Goal: Task Accomplishment & Management: Use online tool/utility

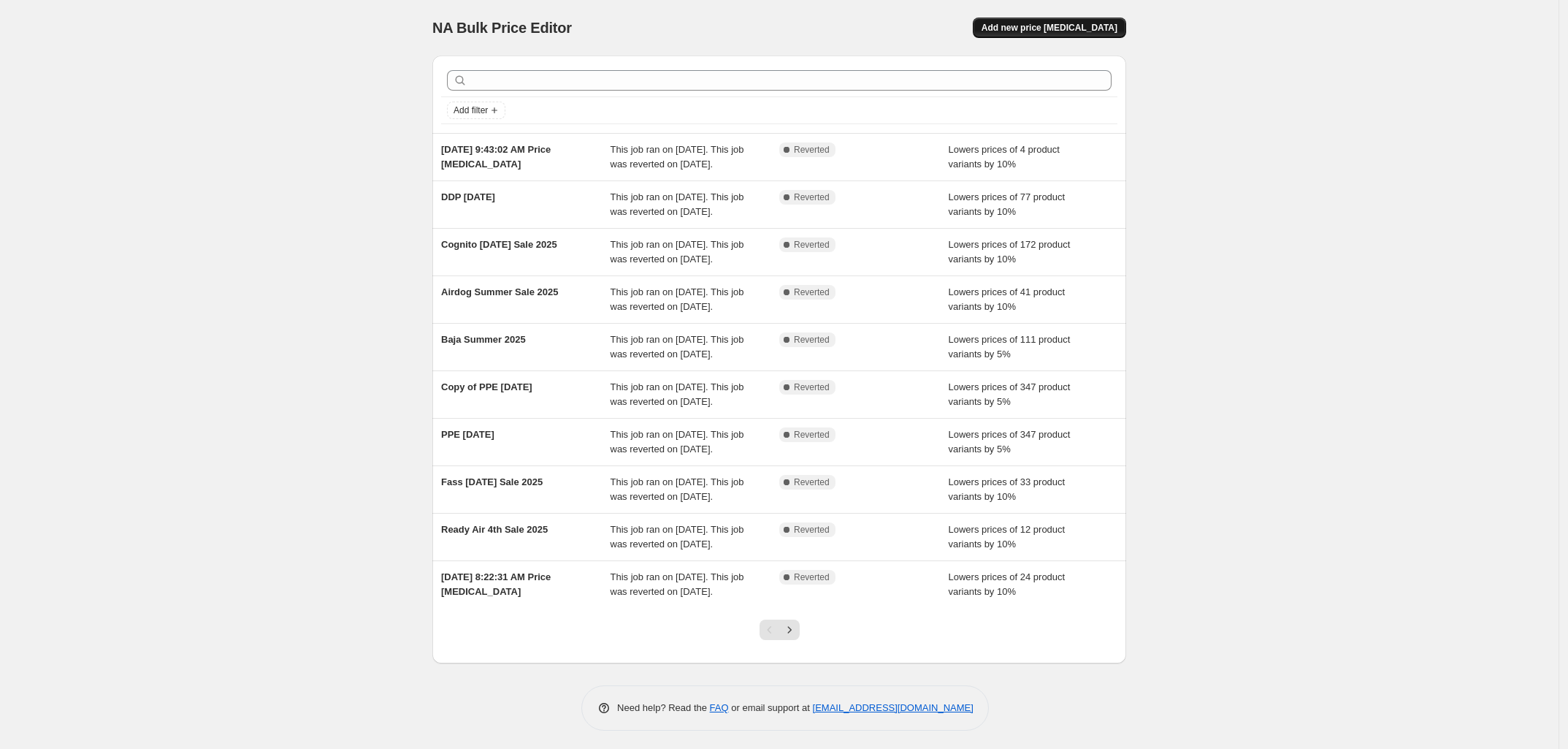
click at [1077, 25] on span "Add new price change job" at bounding box center [1049, 27] width 136 height 12
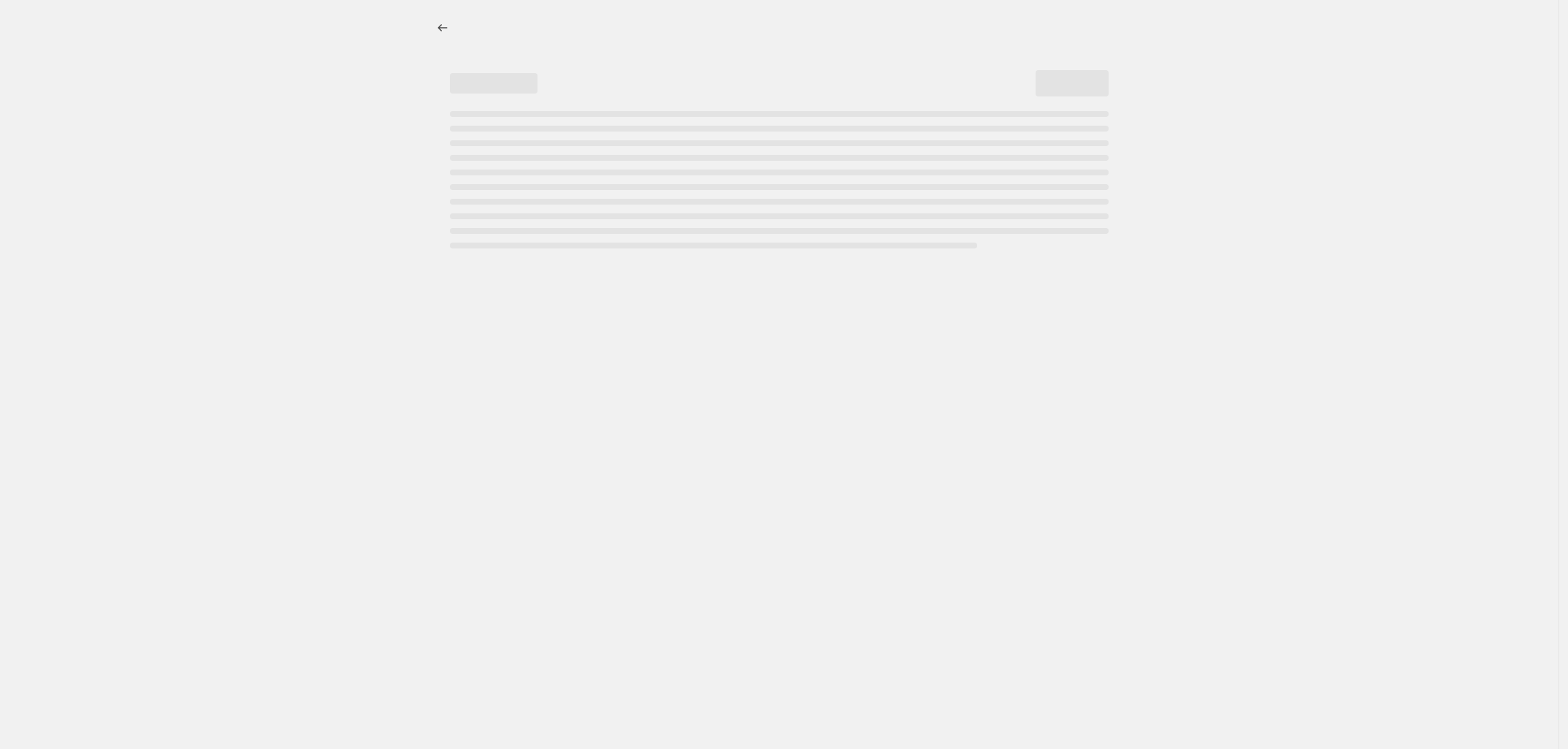
select select "percentage"
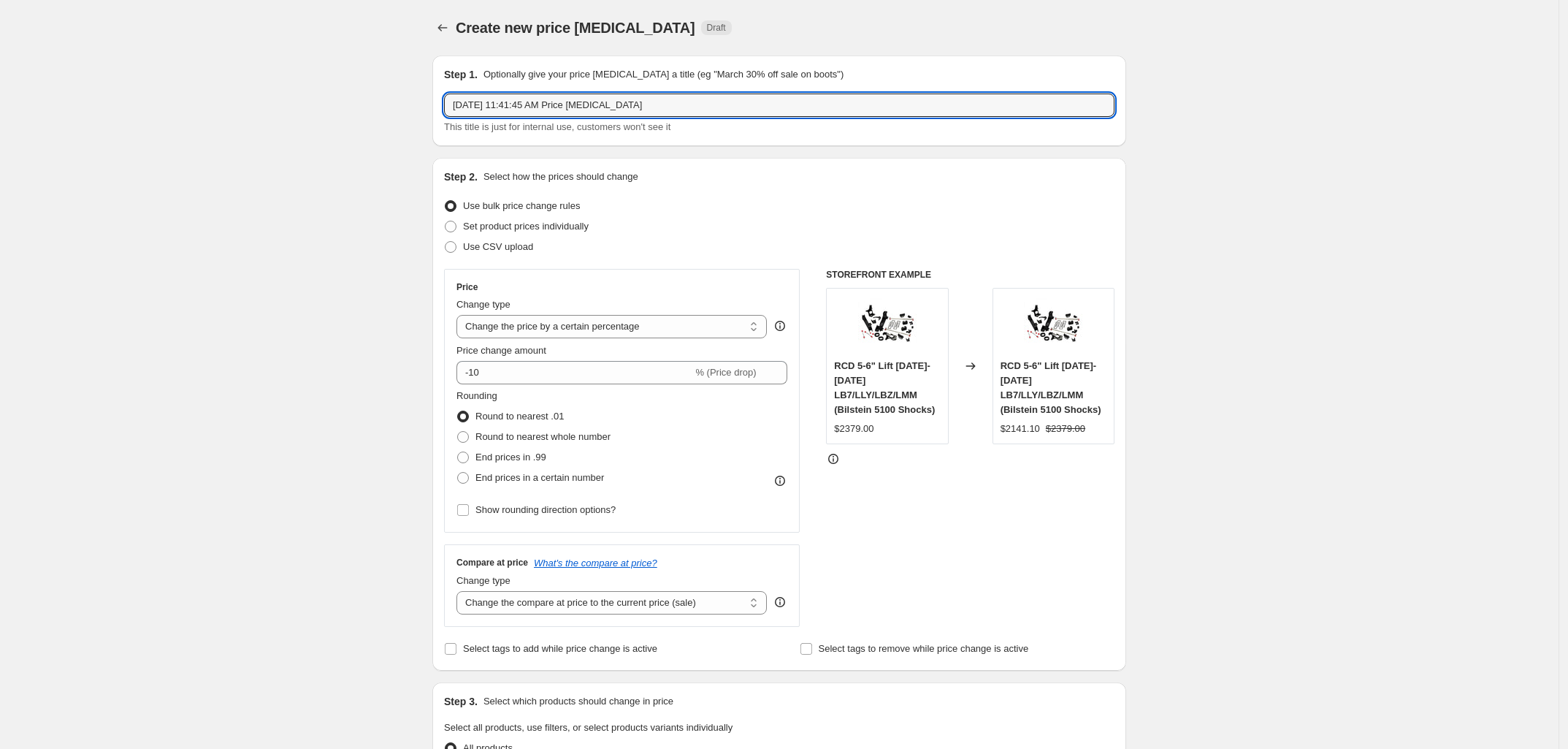
drag, startPoint x: 659, startPoint y: 102, endPoint x: 336, endPoint y: 111, distance: 323.1
click at [336, 111] on div "Create new price change job. This page is ready Create new price change job Dra…" at bounding box center [779, 739] width 1558 height 1479
type input "AFE October Sale 2025"
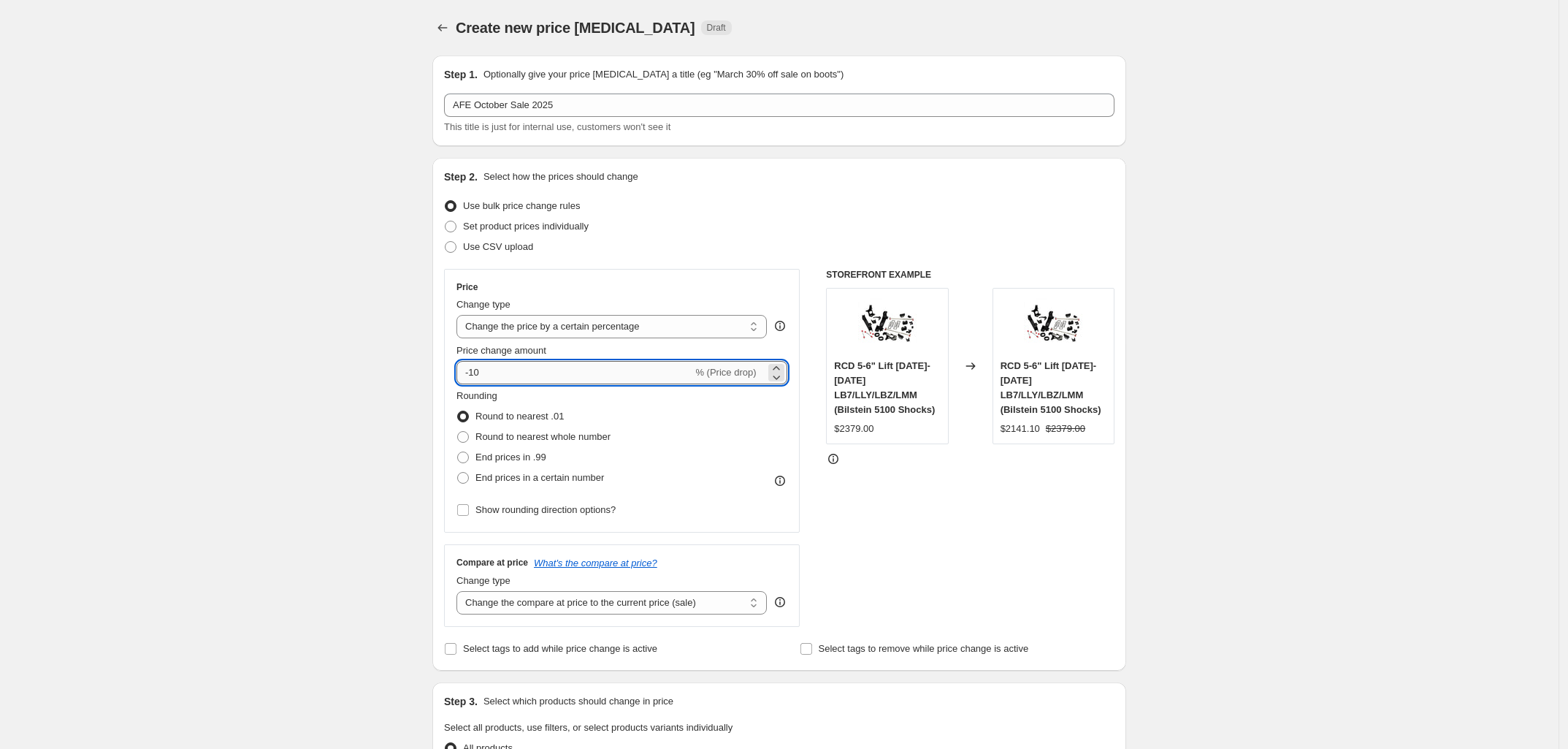
click at [495, 364] on input "-10" at bounding box center [574, 372] width 236 height 23
type input "-1"
type input "-10"
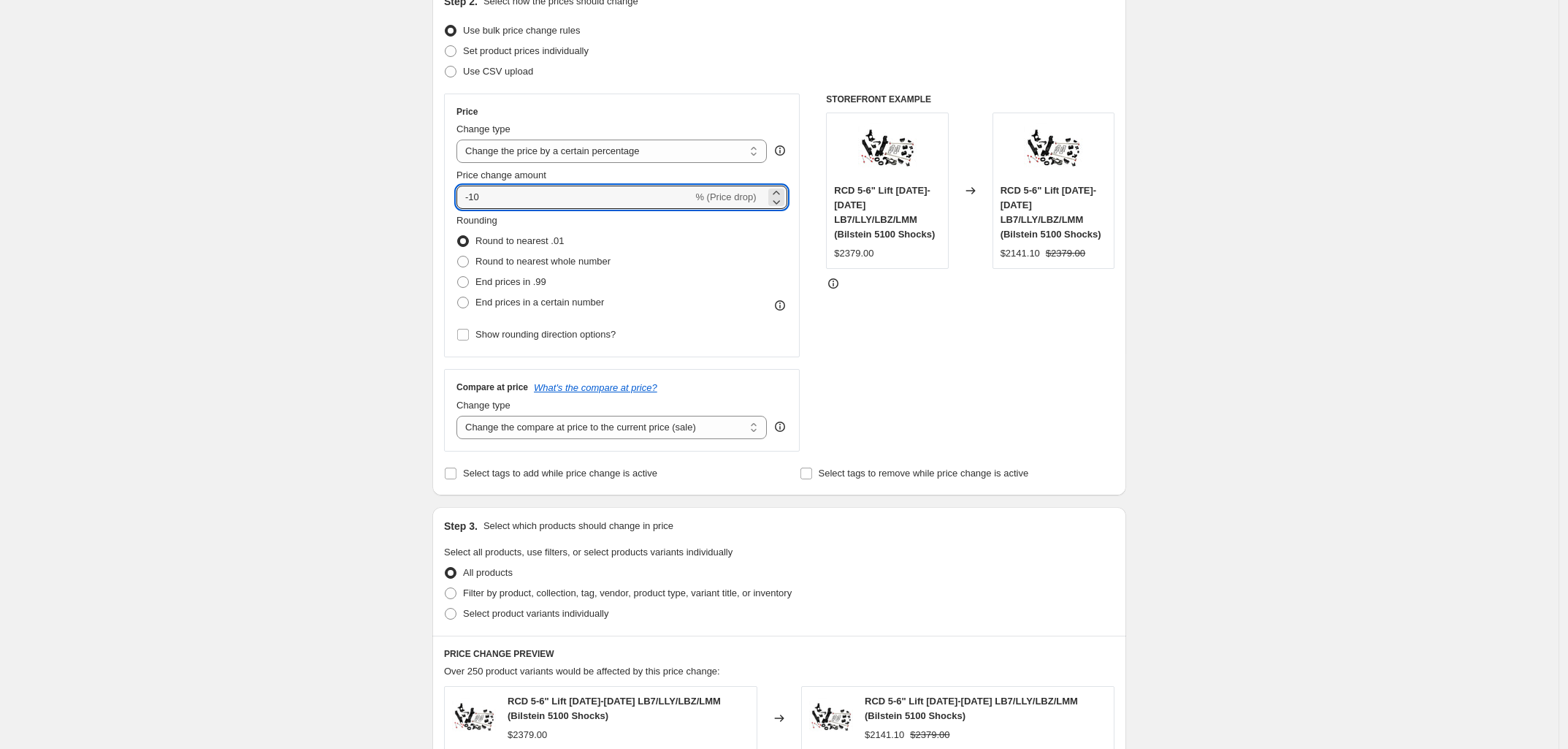
scroll to position [183, 0]
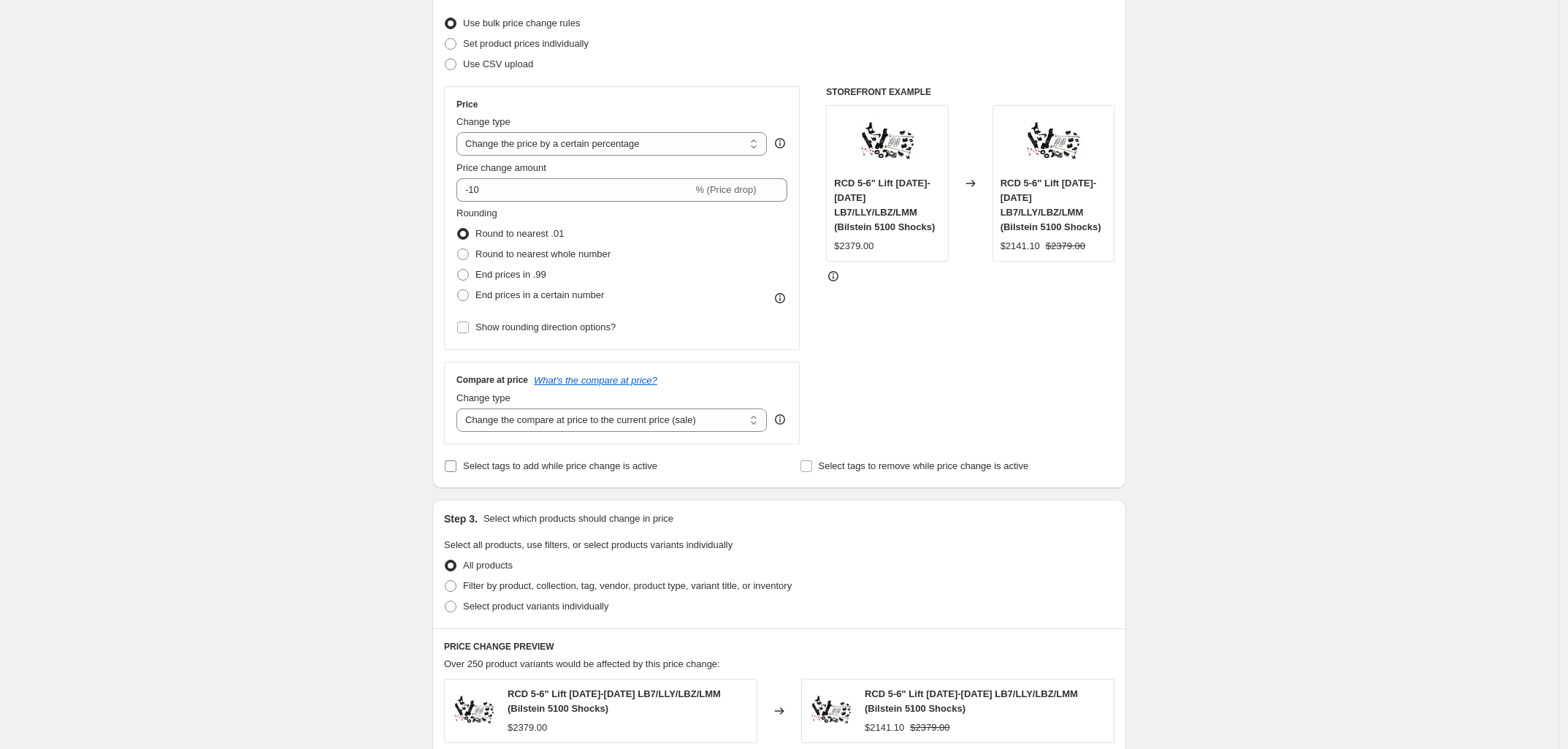
click at [530, 472] on span "Select tags to add while price change is active" at bounding box center [560, 465] width 194 height 11
click at [456, 472] on input "Select tags to add while price change is active" at bounding box center [450, 465] width 12 height 12
checkbox input "true"
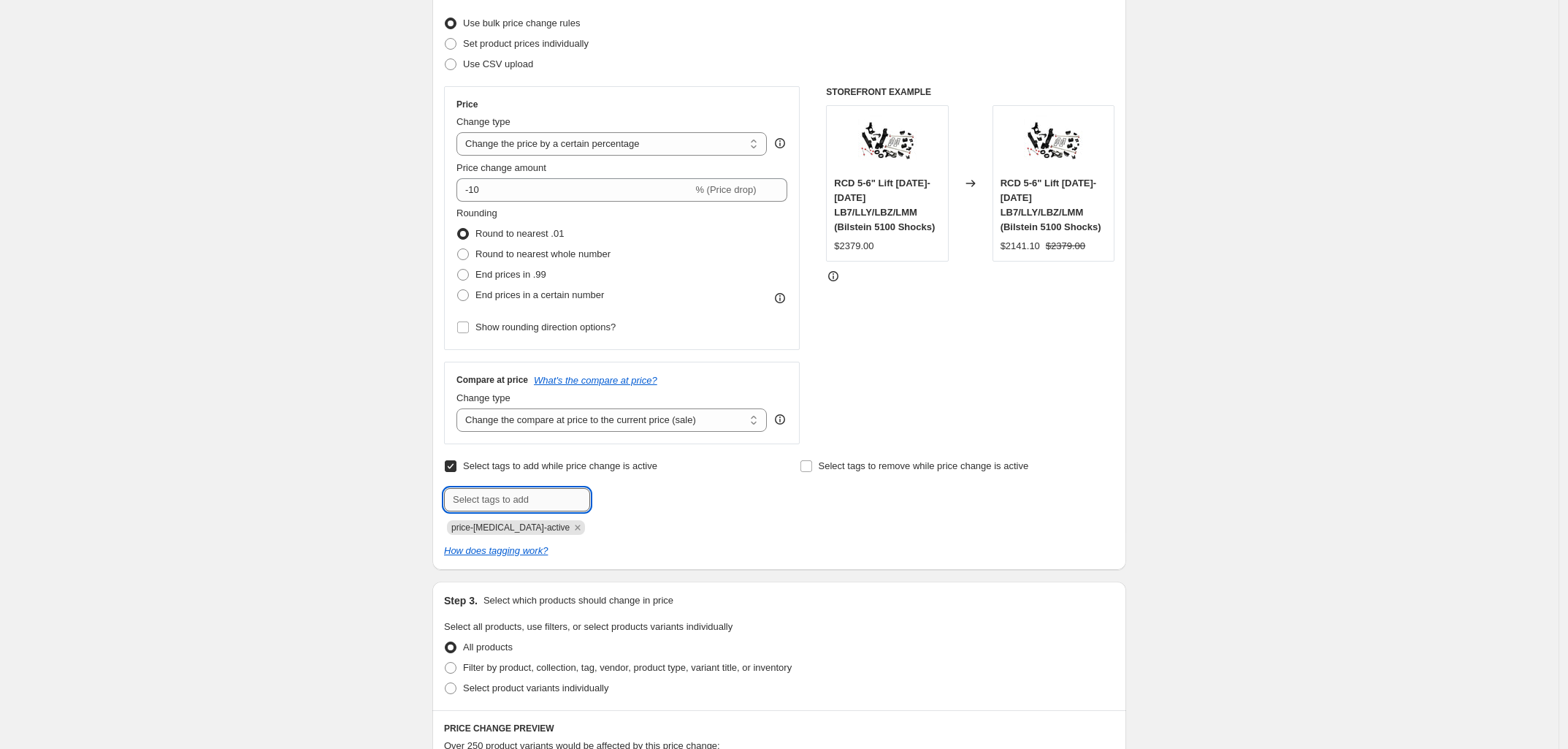
click at [543, 500] on input "text" at bounding box center [516, 499] width 146 height 23
type input "CLEARANCE & SALE"
click at [619, 501] on b "Add" at bounding box center [611, 498] width 17 height 10
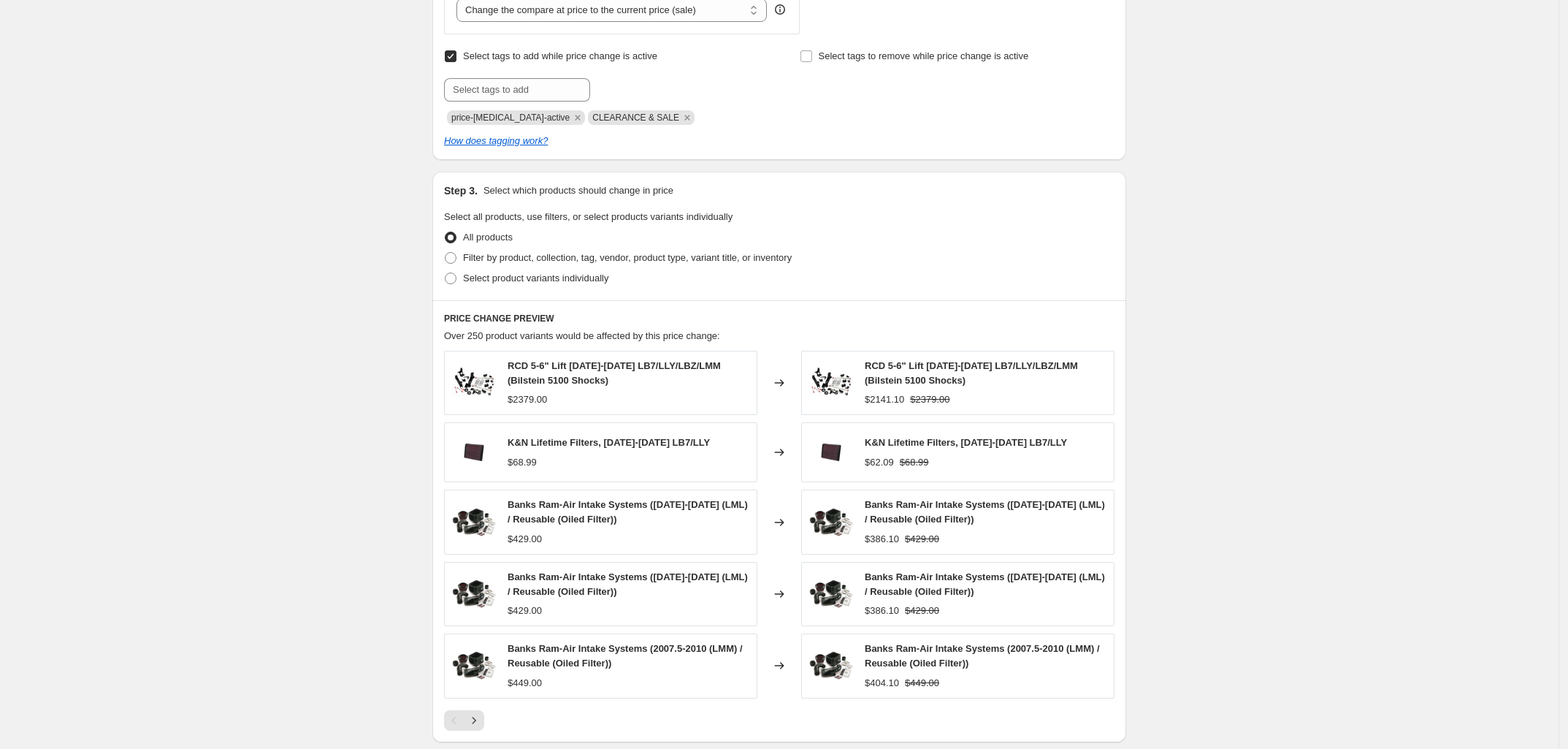
scroll to position [639, 0]
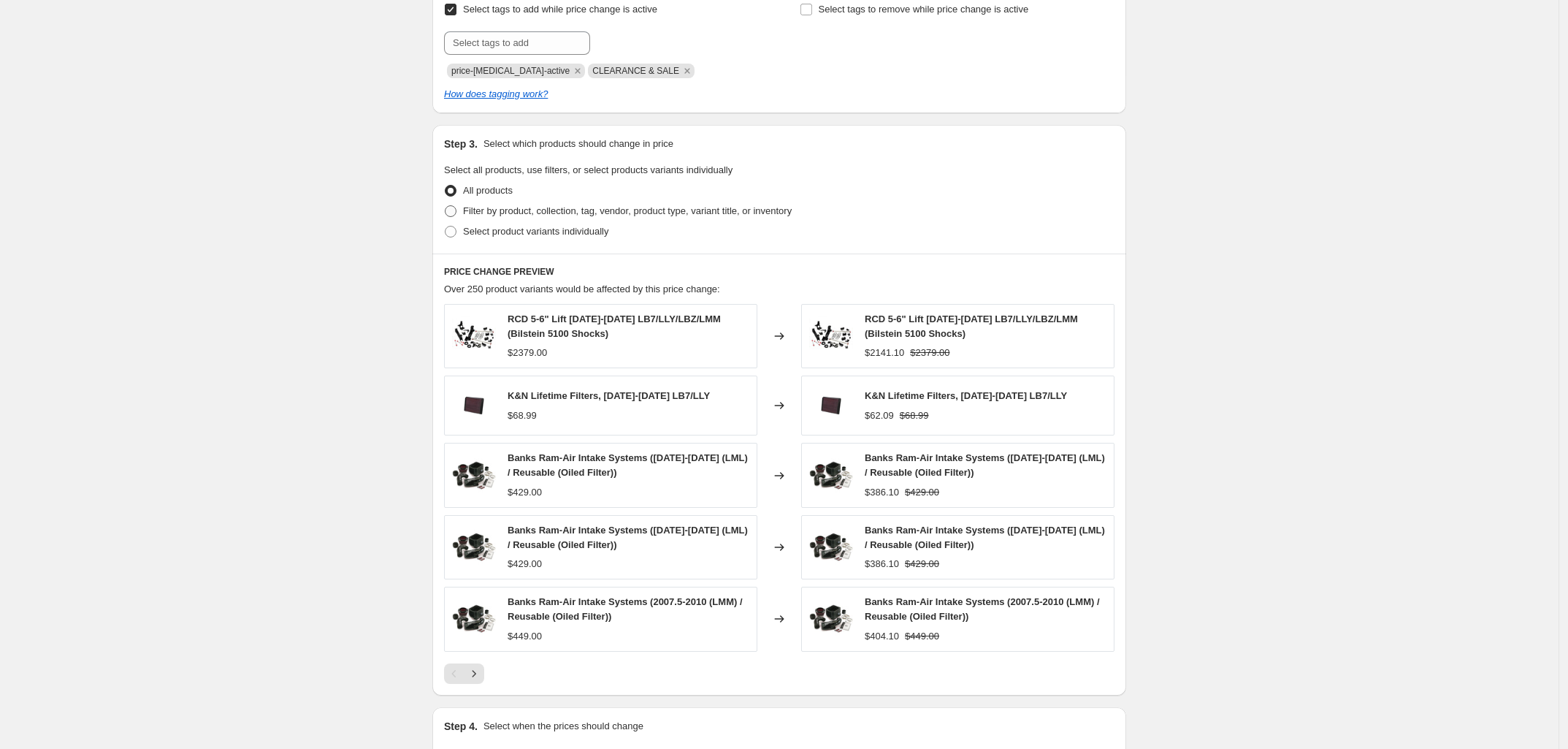
click at [508, 213] on span "Filter by product, collection, tag, vendor, product type, variant title, or inv…" at bounding box center [627, 210] width 328 height 11
click at [445, 206] on input "Filter by product, collection, tag, vendor, product type, variant title, or inv…" at bounding box center [445, 205] width 1 height 1
radio input "true"
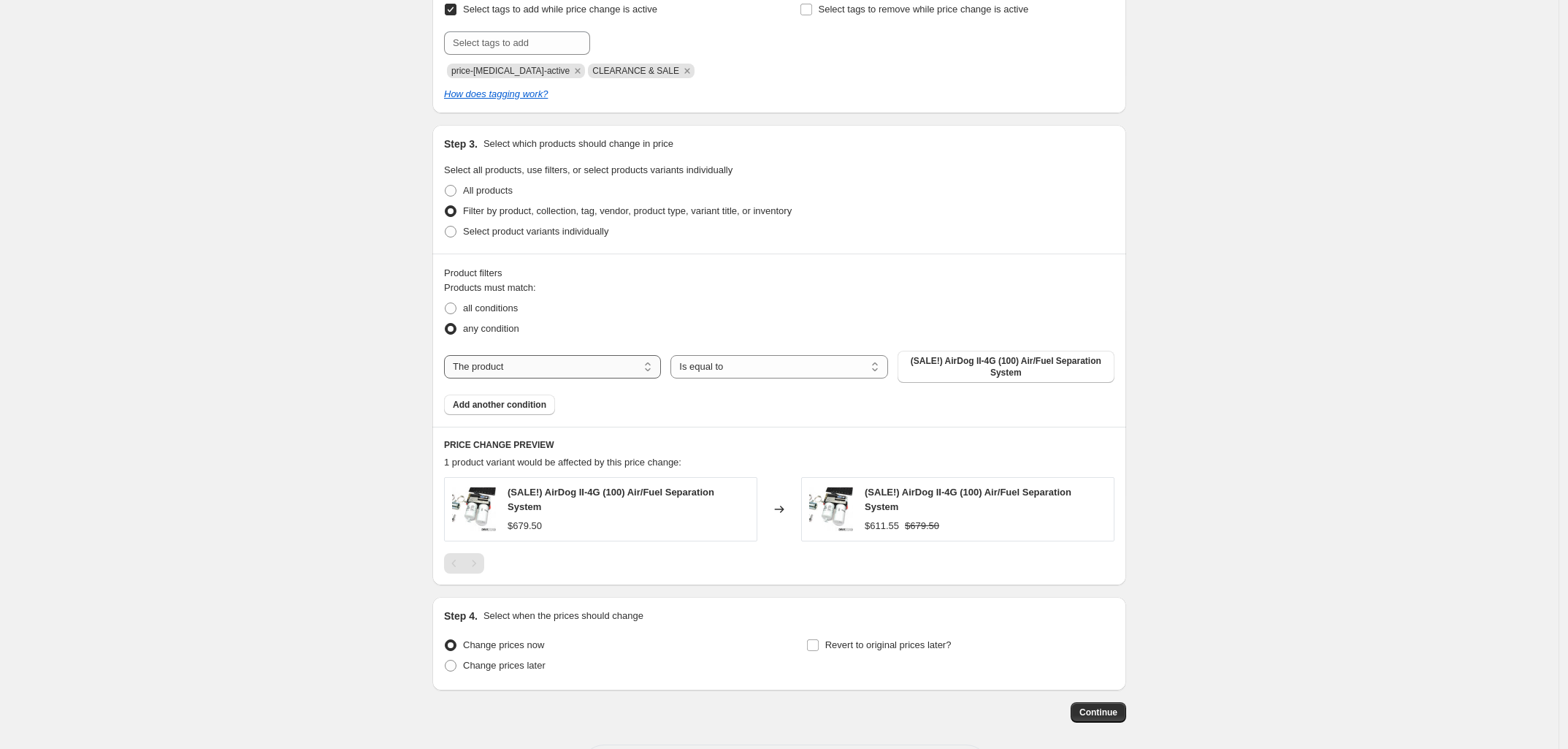
drag, startPoint x: 564, startPoint y: 372, endPoint x: 560, endPoint y: 361, distance: 11.7
click at [564, 372] on select "The product The product's collection The product's tag The product's vendor The…" at bounding box center [552, 367] width 217 height 23
select select "vendor"
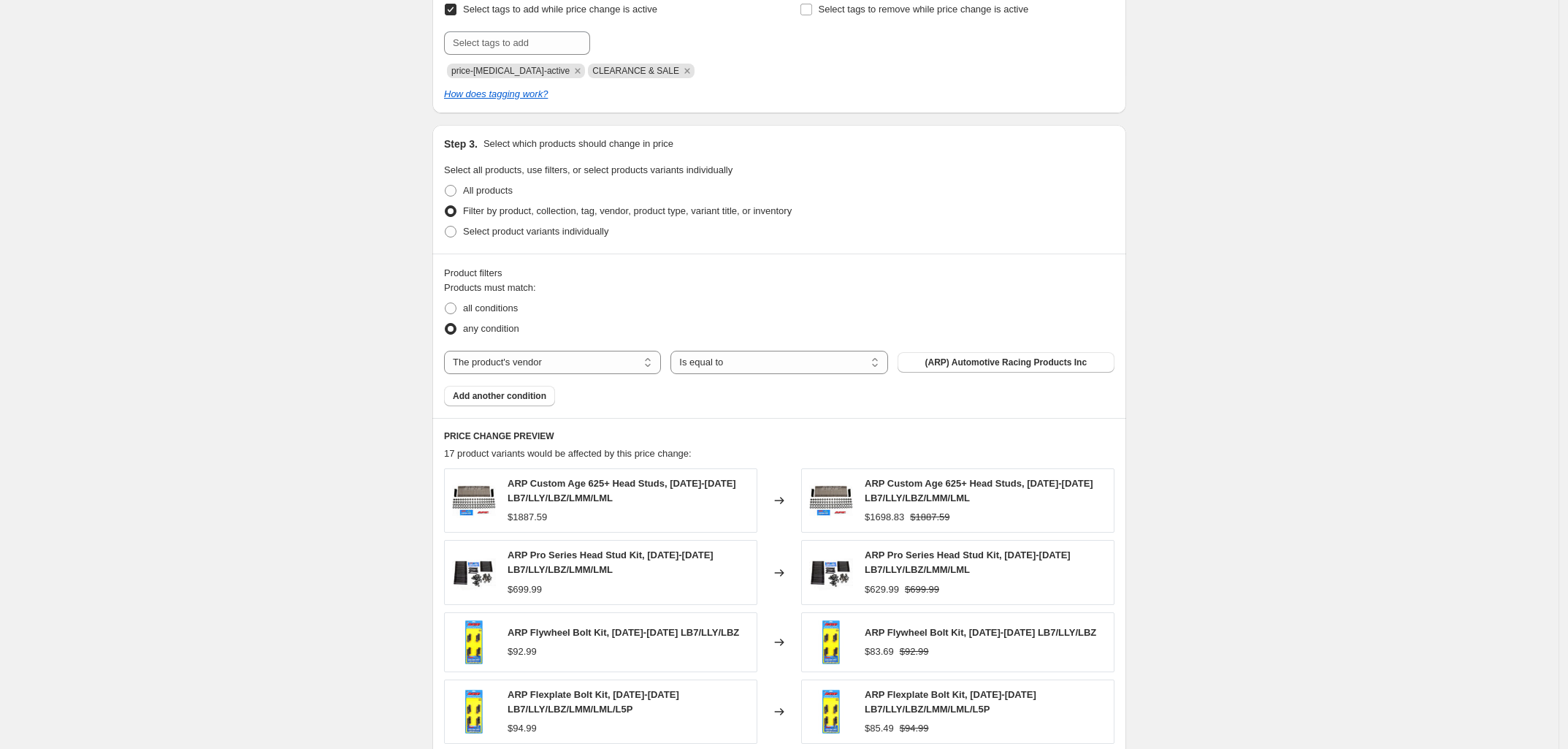
click at [979, 364] on span "(ARP) Automotive Racing Products Inc" at bounding box center [1006, 362] width 162 height 12
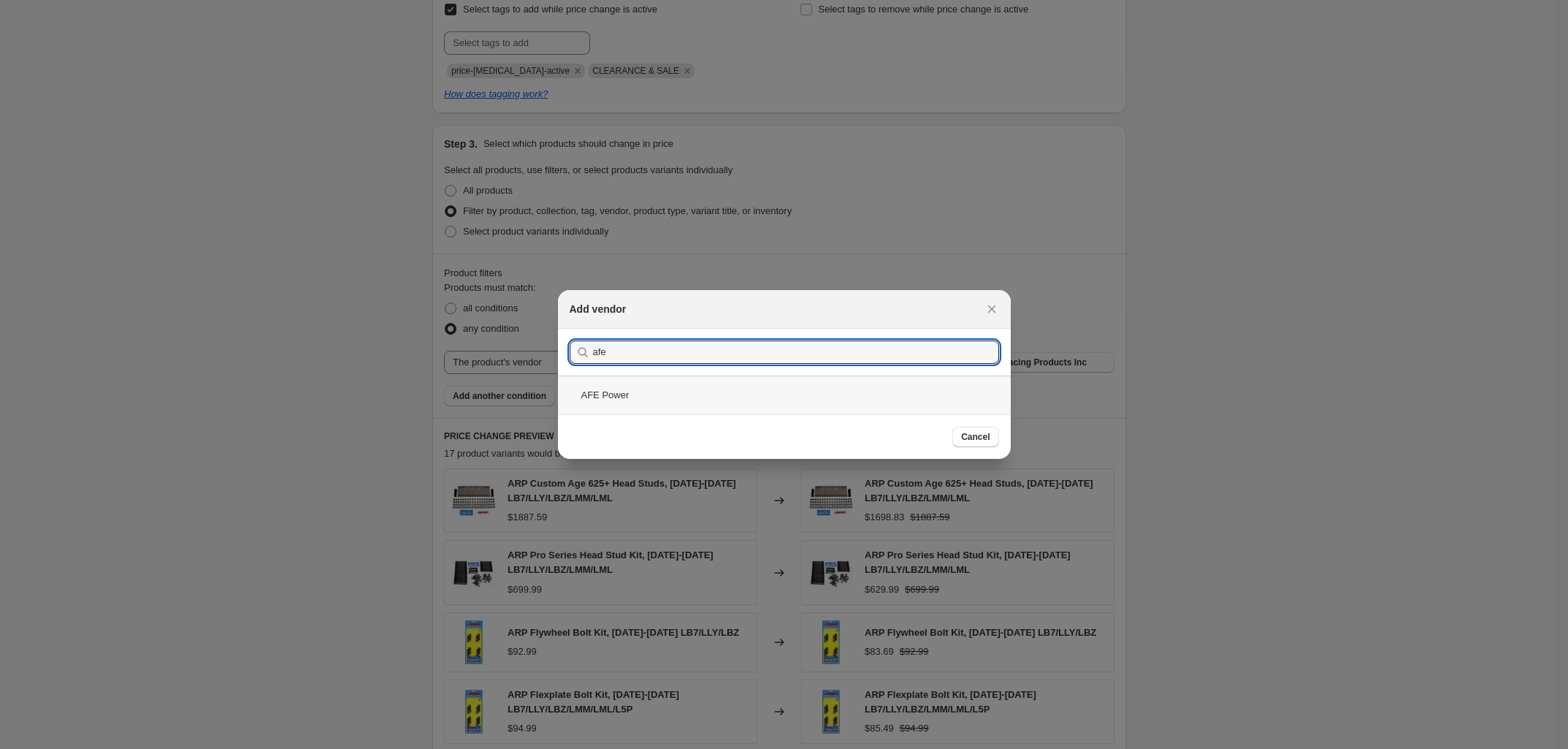
type input "afe"
click at [629, 388] on div "AFE Power" at bounding box center [784, 395] width 453 height 38
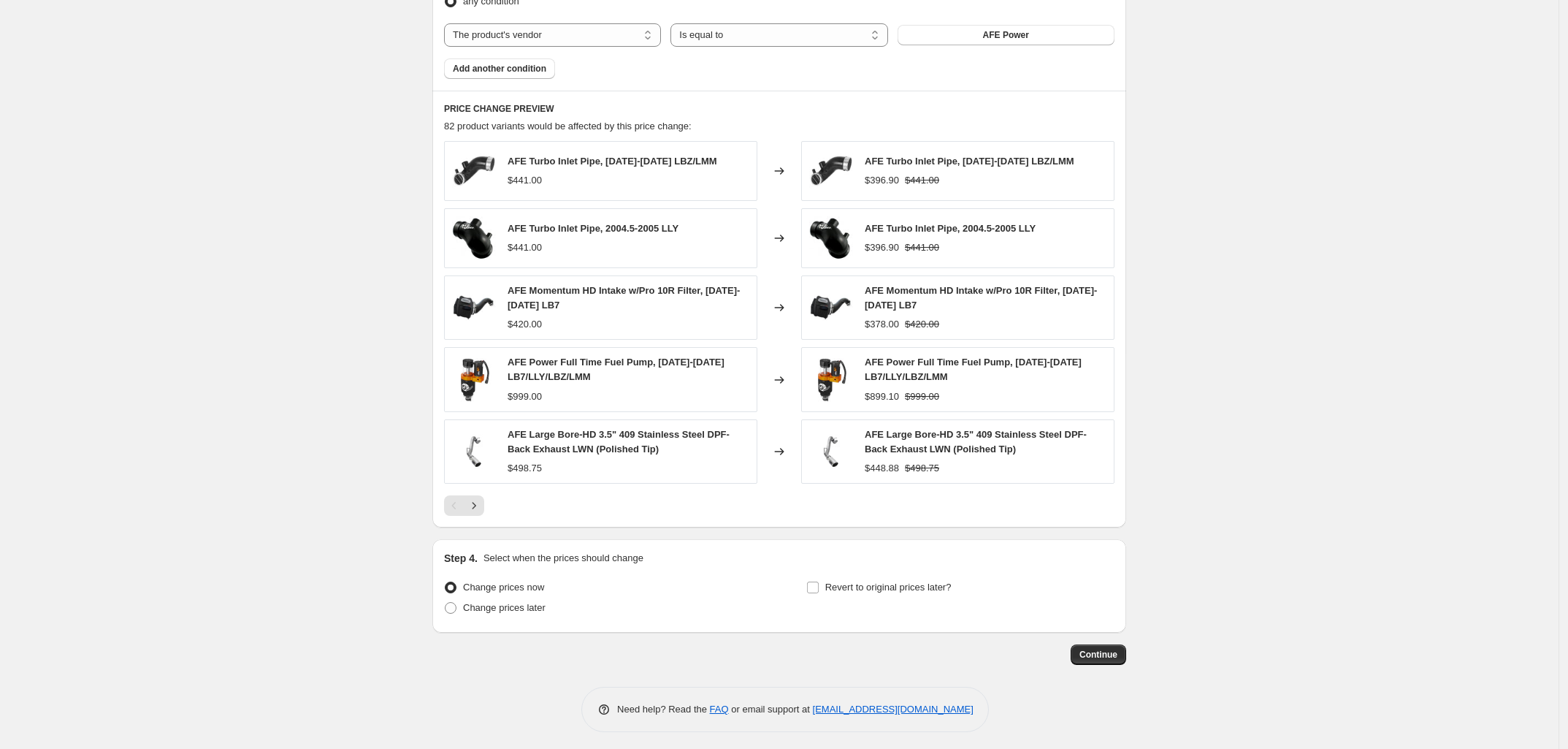
scroll to position [975, 0]
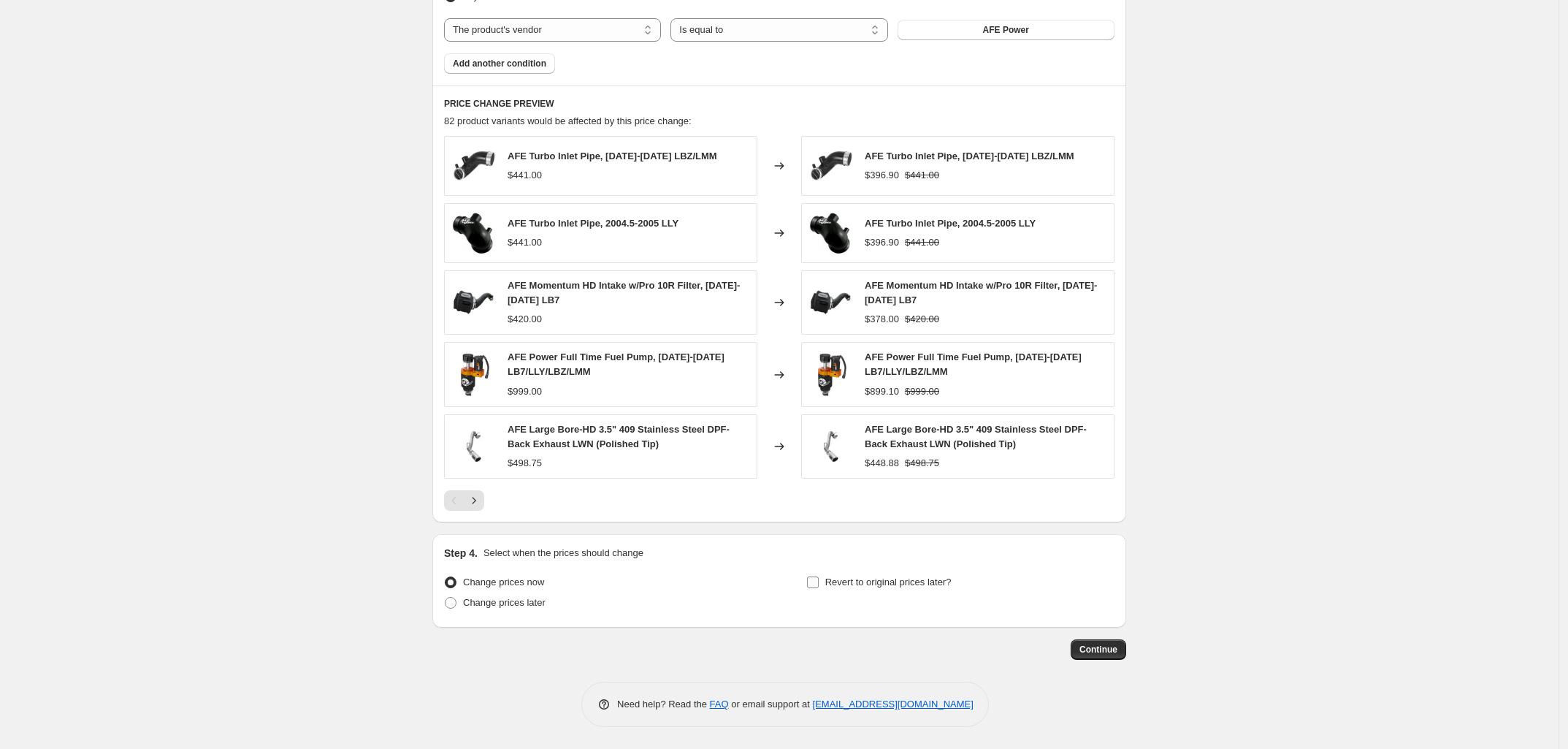
click at [818, 584] on input "Revert to original prices later?" at bounding box center [812, 582] width 12 height 12
checkbox input "true"
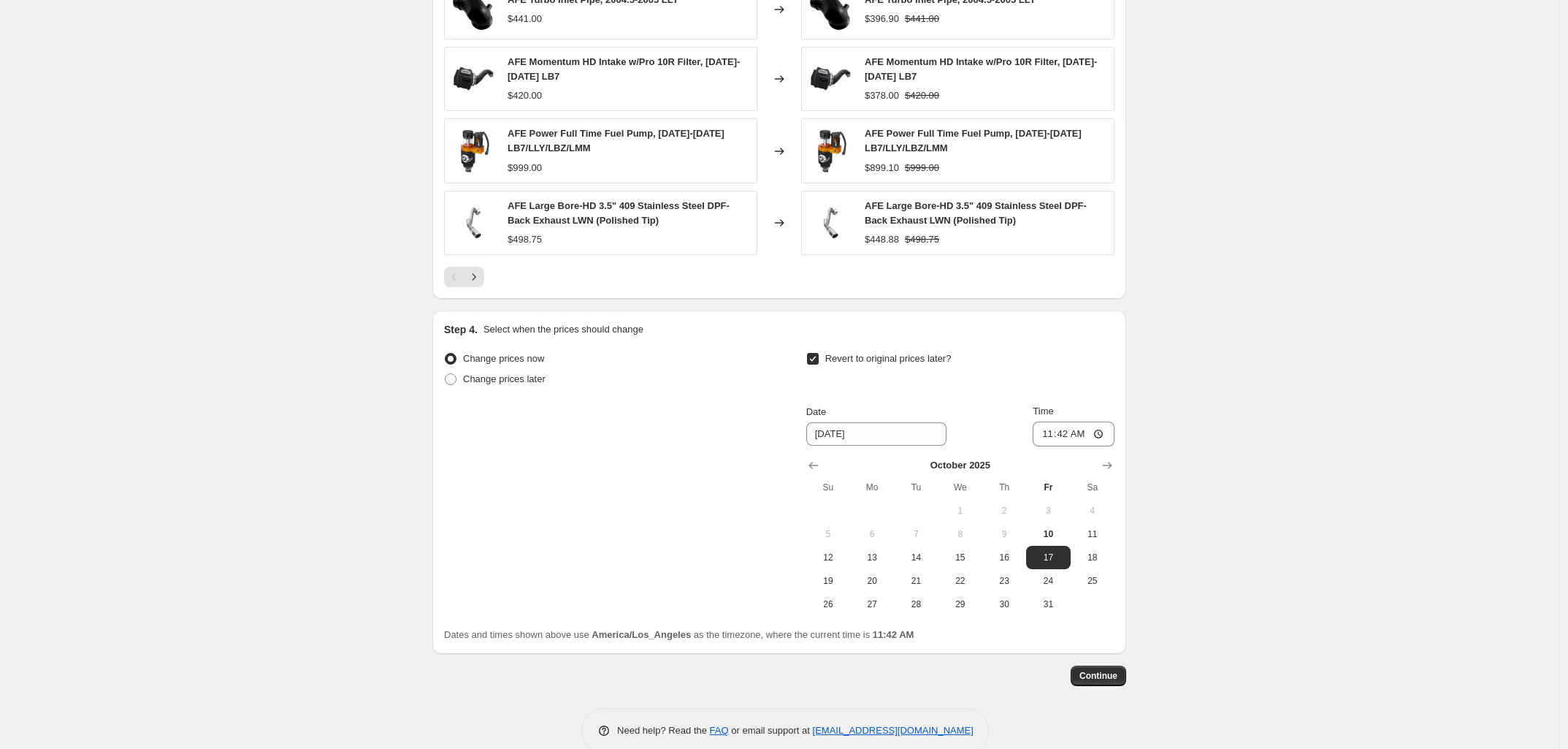
scroll to position [1225, 0]
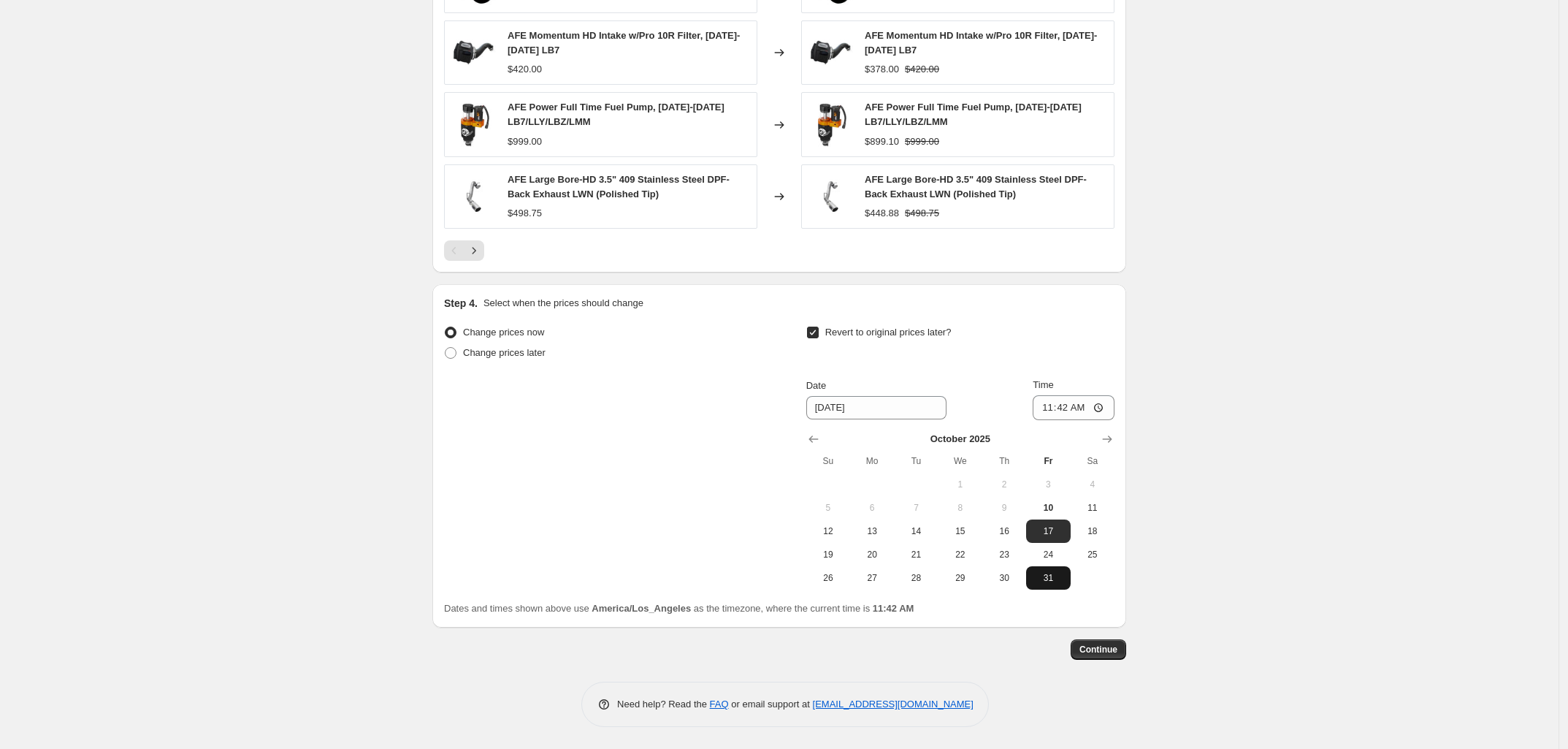
click at [1048, 575] on span "31" at bounding box center [1048, 577] width 32 height 12
type input "10/31/2025"
click at [1050, 404] on input "11:42" at bounding box center [1073, 408] width 81 height 25
click at [1082, 404] on input "11:59" at bounding box center [1073, 408] width 81 height 25
type input "23:59"
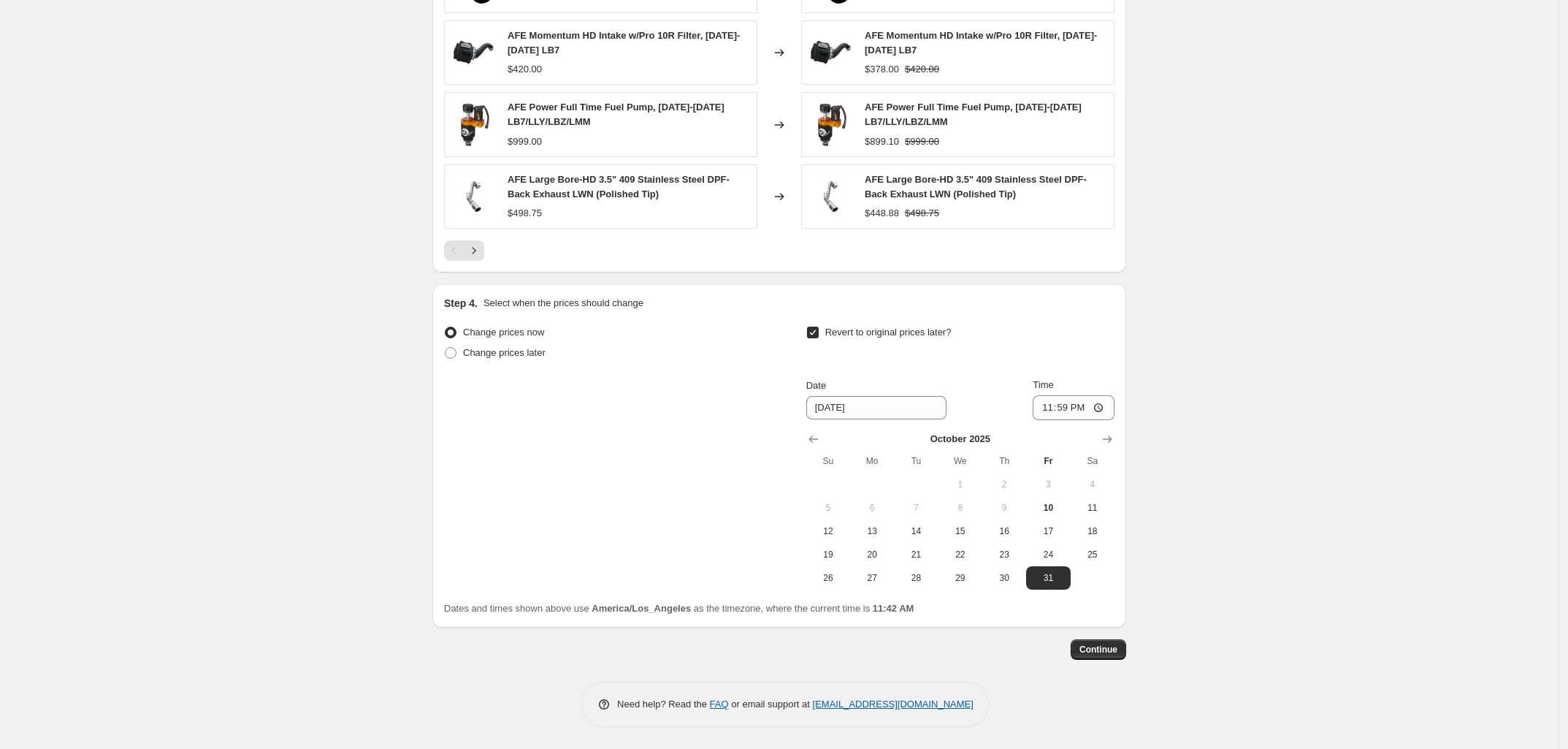
click at [1097, 356] on div "Revert to original prices later?" at bounding box center [960, 344] width 309 height 44
click at [1114, 651] on span "Continue" at bounding box center [1098, 649] width 38 height 12
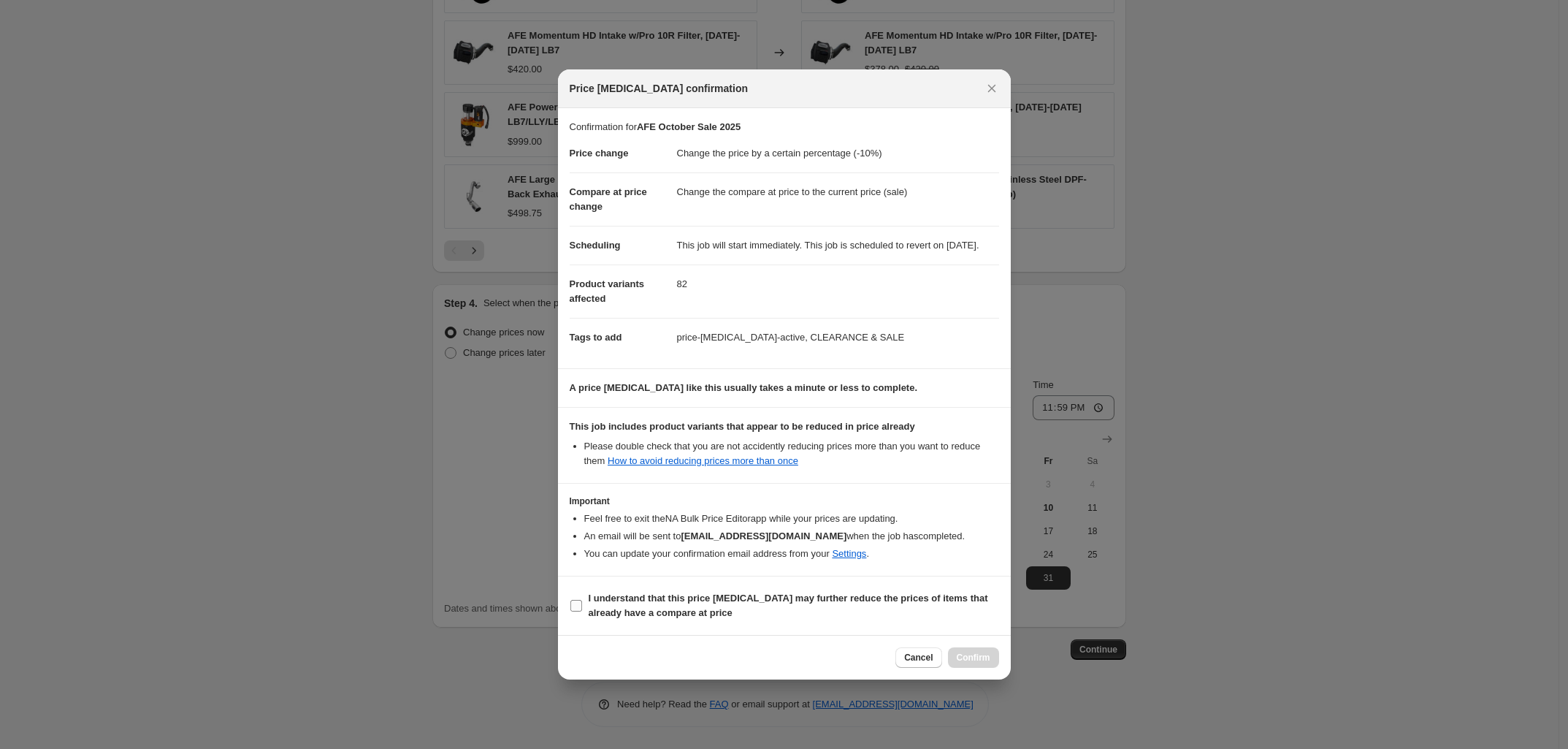
click at [652, 612] on b "I understand that this price change job may further reduce the prices of items …" at bounding box center [788, 605] width 400 height 26
click at [582, 611] on input "I understand that this price change job may further reduce the prices of items …" at bounding box center [576, 605] width 12 height 12
checkbox input "true"
click at [971, 663] on span "Confirm" at bounding box center [974, 657] width 34 height 12
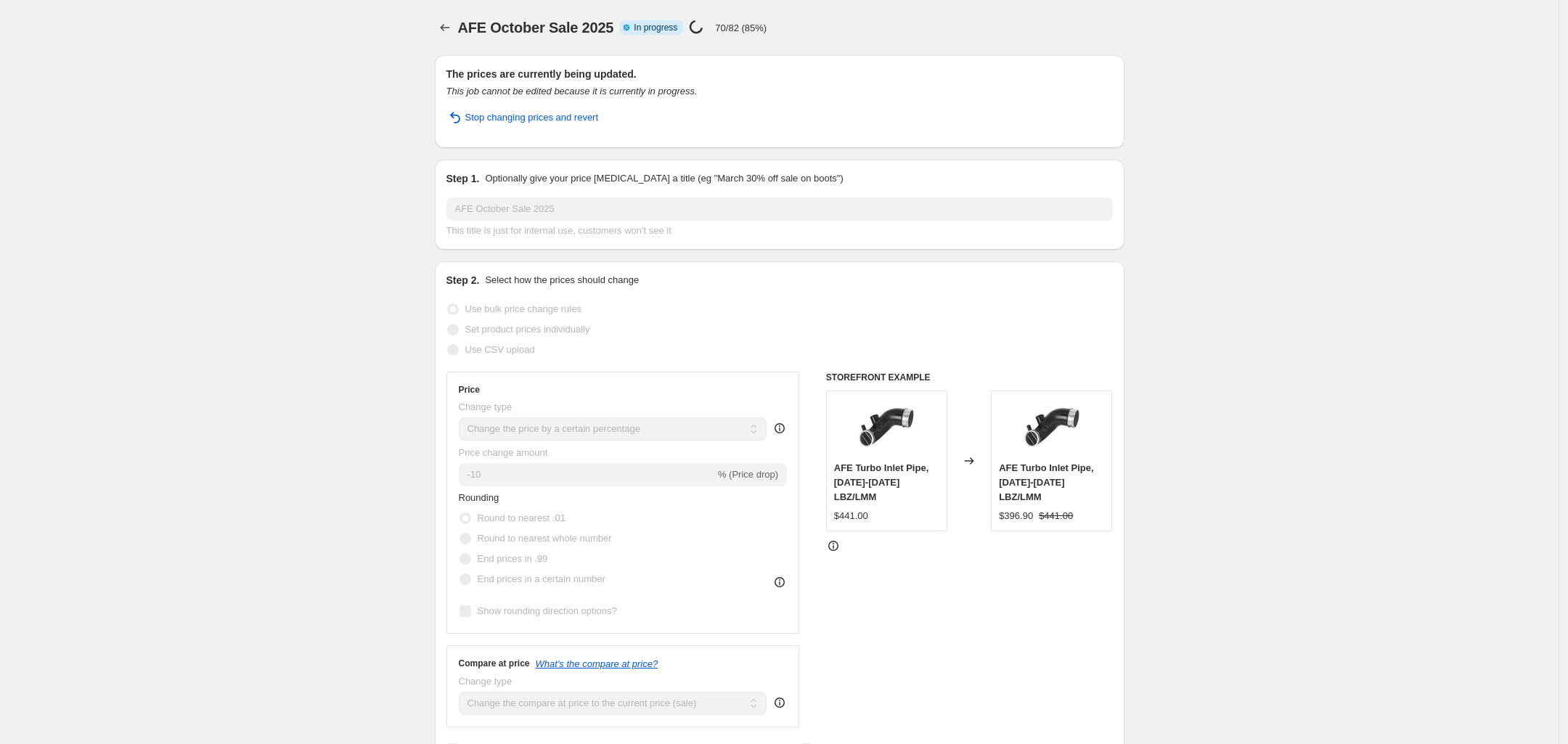
select select "percentage"
select select "vendor"
